Goal: Task Accomplishment & Management: Manage account settings

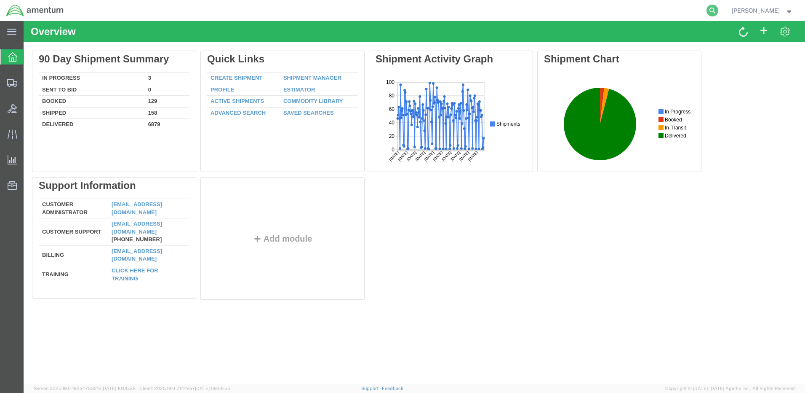
click at [719, 11] on icon at bounding box center [713, 11] width 12 height 12
paste input "DCO-25258-168155"
type input "DCO-25258-168155"
click at [719, 11] on icon at bounding box center [713, 11] width 12 height 12
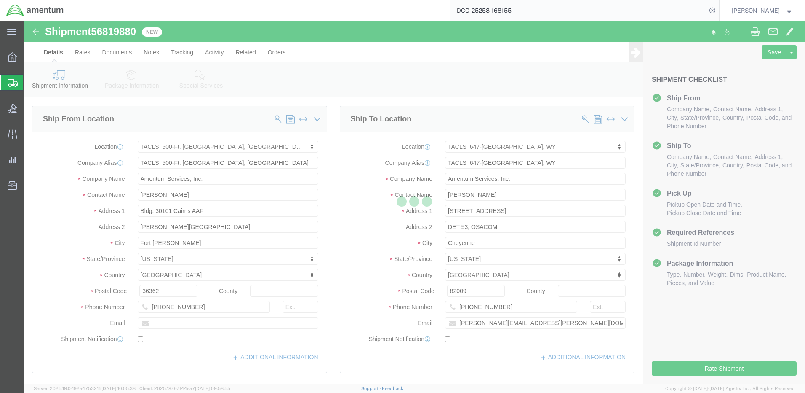
select select "42684"
select select "42722"
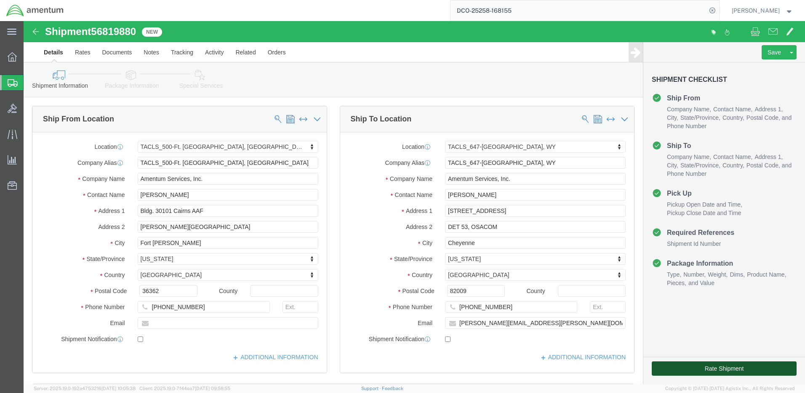
click button "Rate Shipment"
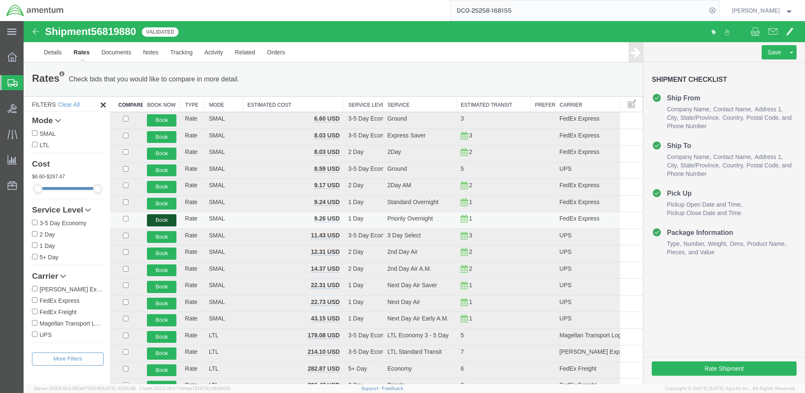
click at [162, 218] on button "Book" at bounding box center [161, 220] width 29 height 12
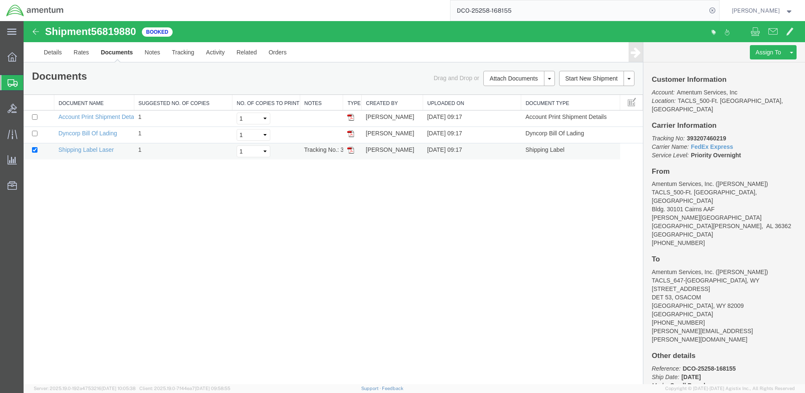
click at [352, 151] on img at bounding box center [351, 150] width 7 height 7
click at [56, 54] on link "Details" at bounding box center [53, 52] width 30 height 20
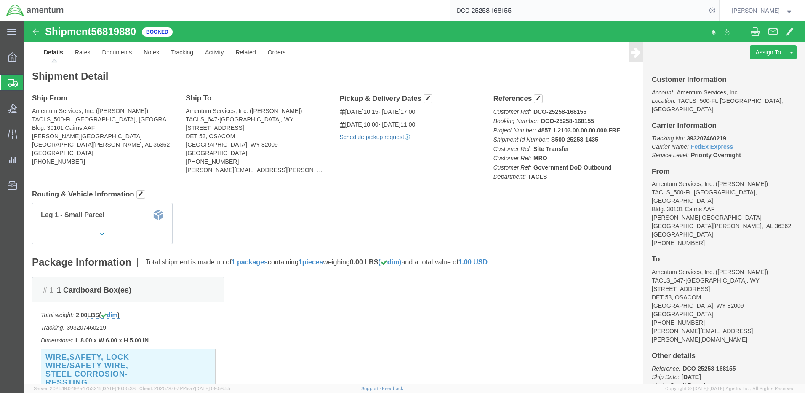
click link "Schedule pickup request"
